Goal: Task Accomplishment & Management: Complete application form

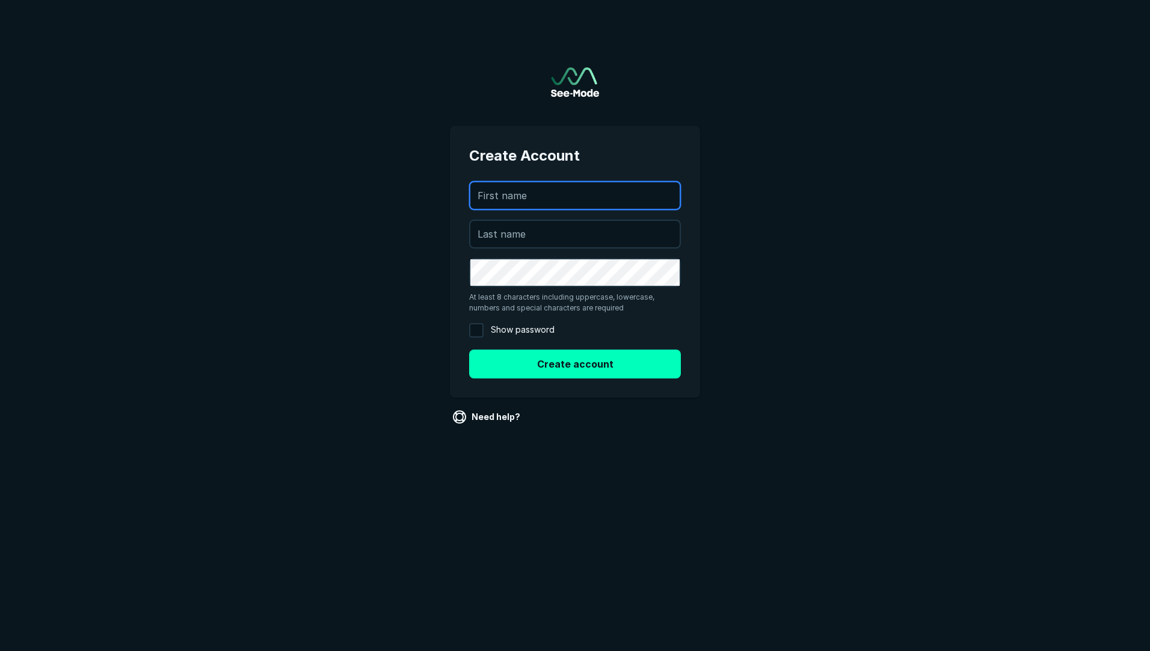
click at [535, 188] on input "text" at bounding box center [574, 195] width 209 height 26
type input "[PERSON_NAME]"
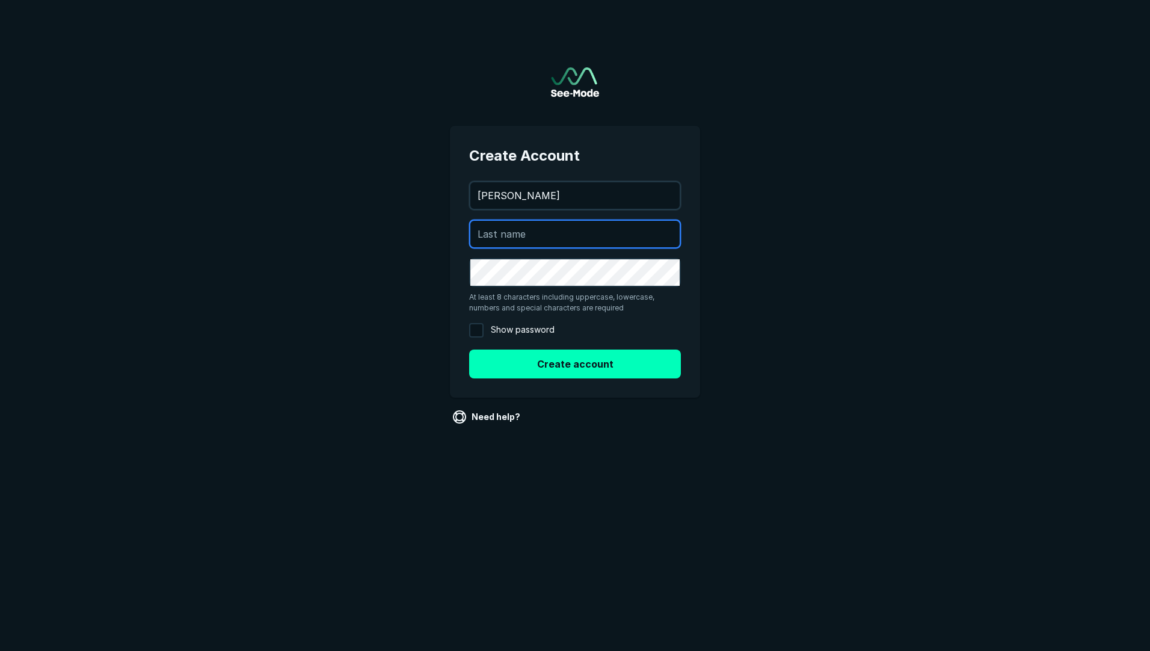
type input "[PERSON_NAME]"
click at [476, 331] on input "Show password" at bounding box center [476, 330] width 14 height 14
checkbox input "true"
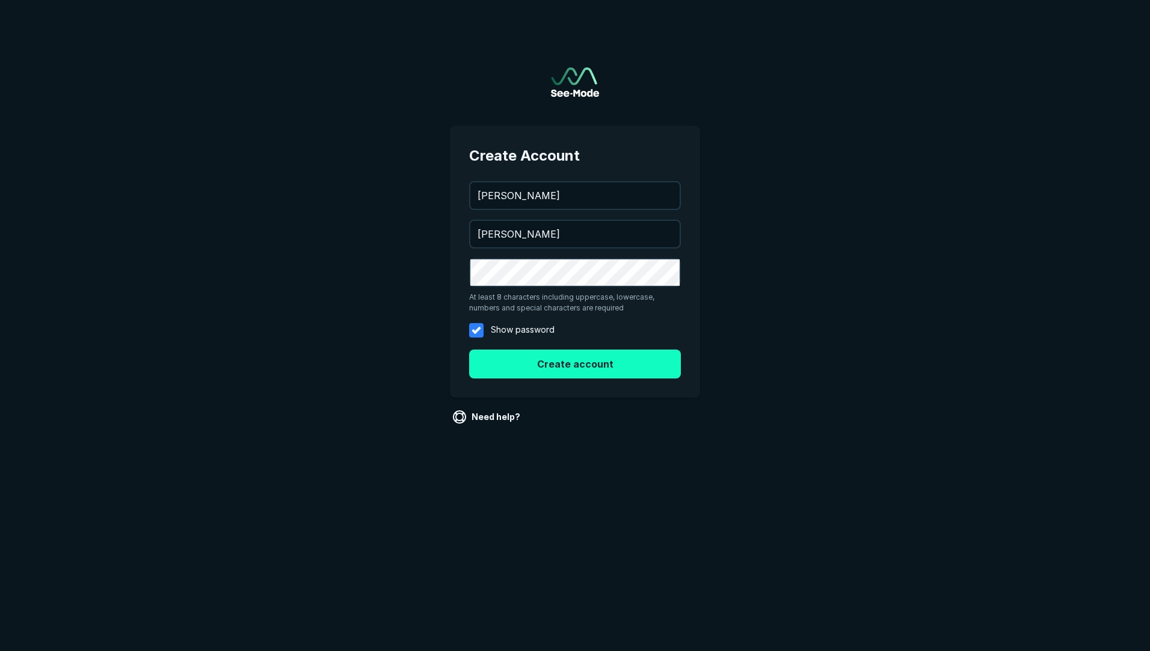
click at [552, 363] on button "Create account" at bounding box center [575, 363] width 212 height 29
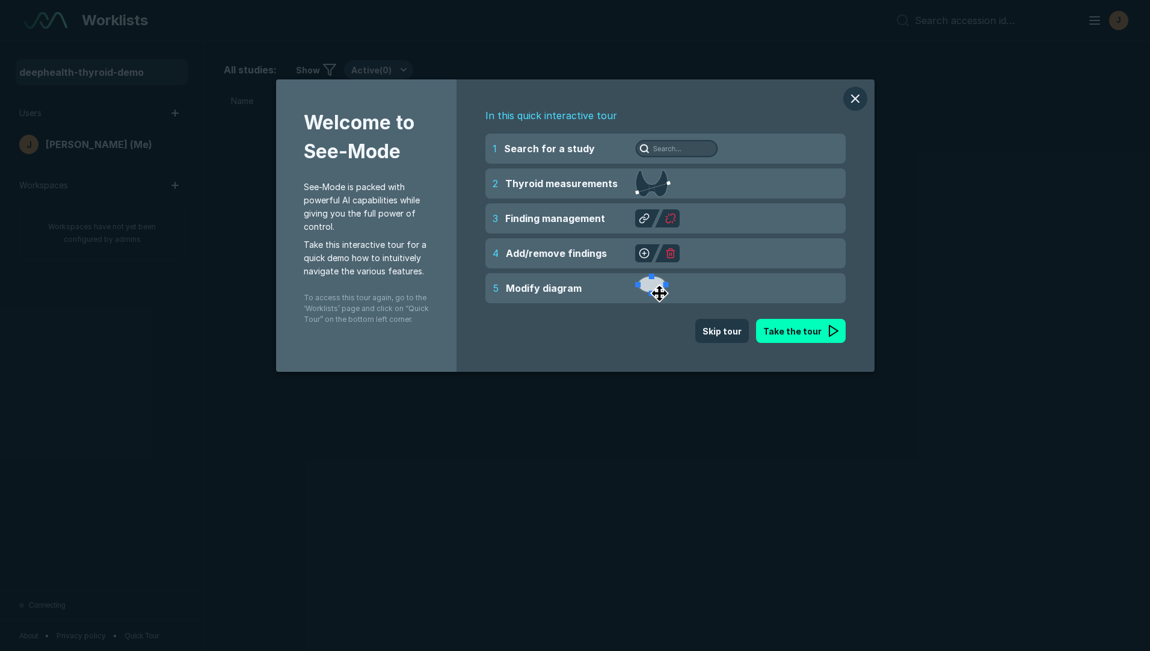
scroll to position [4072, 5608]
click at [817, 333] on button "Take the tour" at bounding box center [801, 331] width 90 height 24
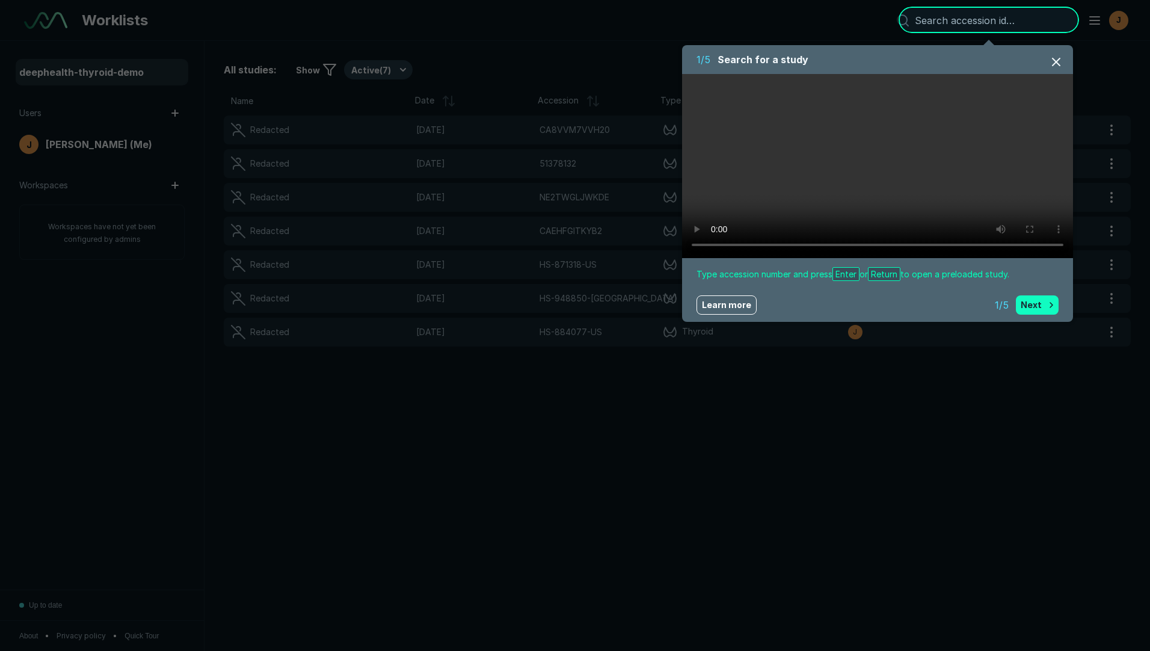
click at [1042, 308] on button "Next" at bounding box center [1037, 304] width 43 height 19
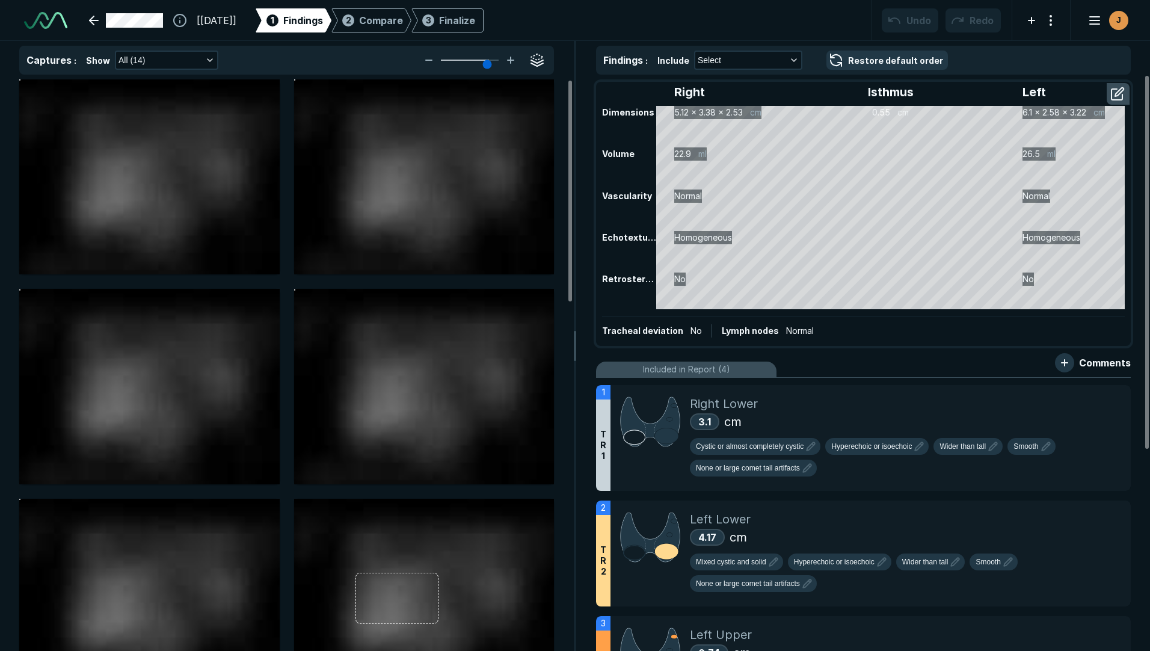
scroll to position [4265, 6721]
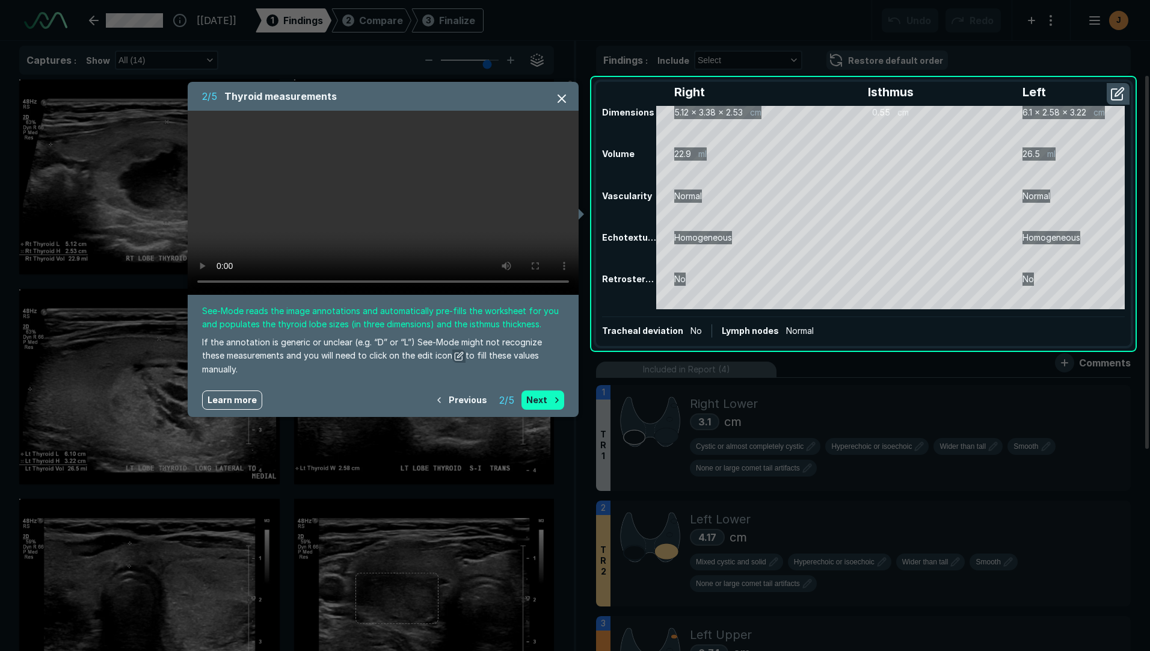
click at [544, 408] on button "Next" at bounding box center [543, 399] width 43 height 19
